Goal: Task Accomplishment & Management: Manage account settings

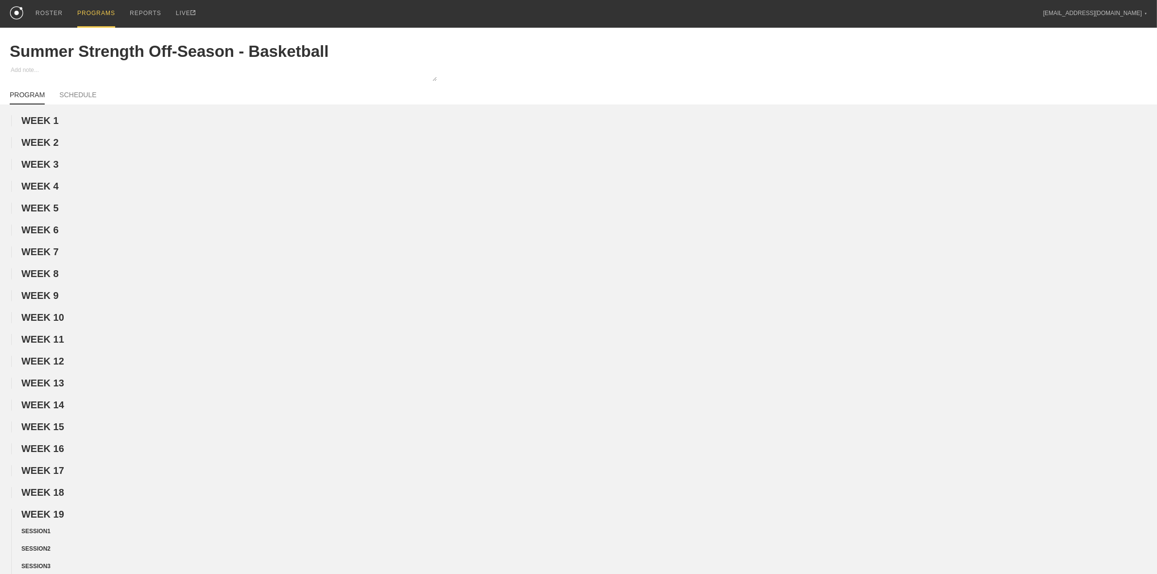
click at [97, 16] on div "PROGRAMS" at bounding box center [96, 14] width 38 height 28
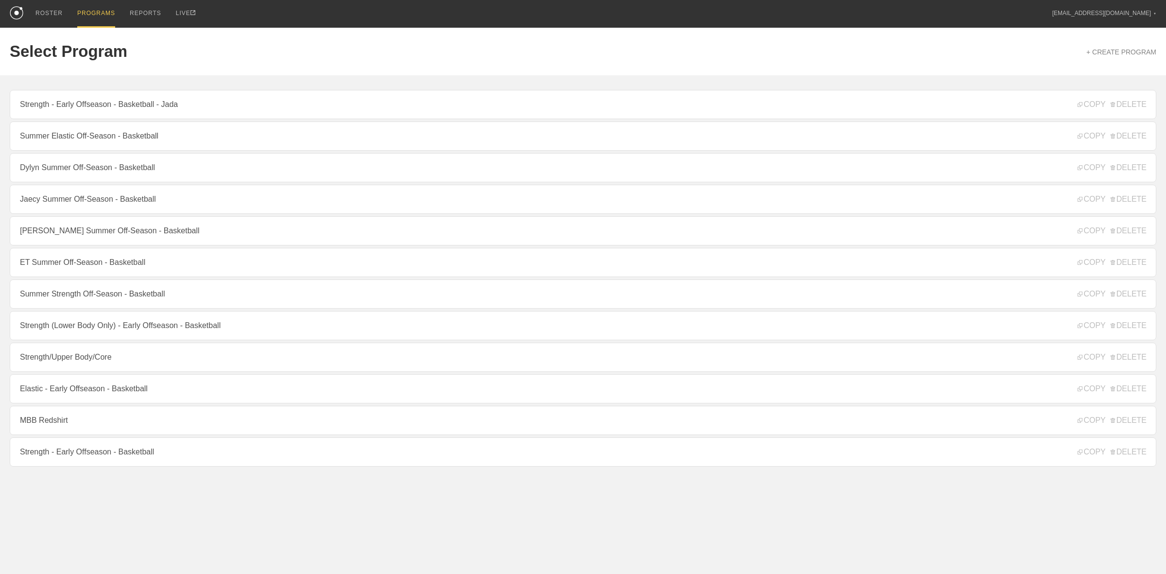
drag, startPoint x: 86, startPoint y: 234, endPoint x: 78, endPoint y: 234, distance: 7.8
click at [86, 234] on link "[PERSON_NAME] Summer Off-Season - Basketball" at bounding box center [583, 230] width 1147 height 29
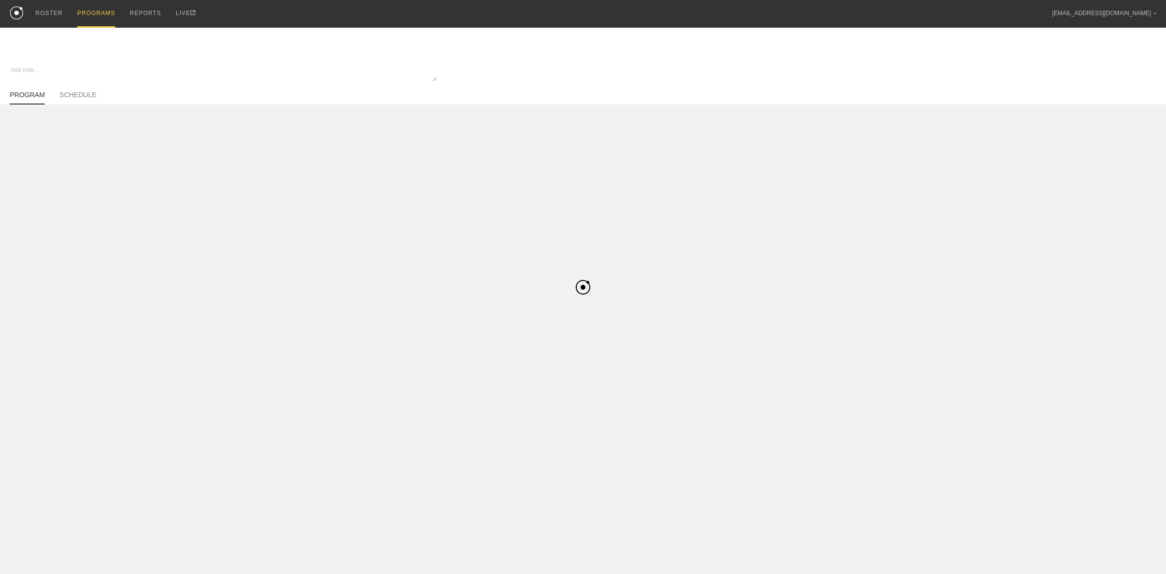
type textarea "x"
type input "[PERSON_NAME] Summer Off-Season - Basketball"
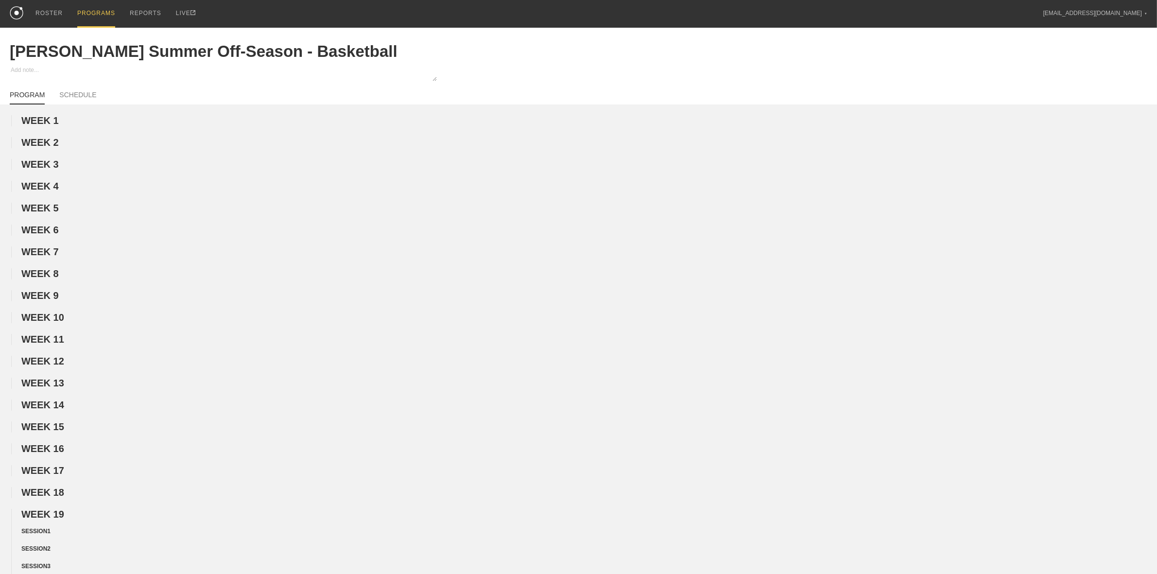
click at [84, 12] on div "PROGRAMS" at bounding box center [96, 14] width 38 height 28
